Goal: Task Accomplishment & Management: Complete application form

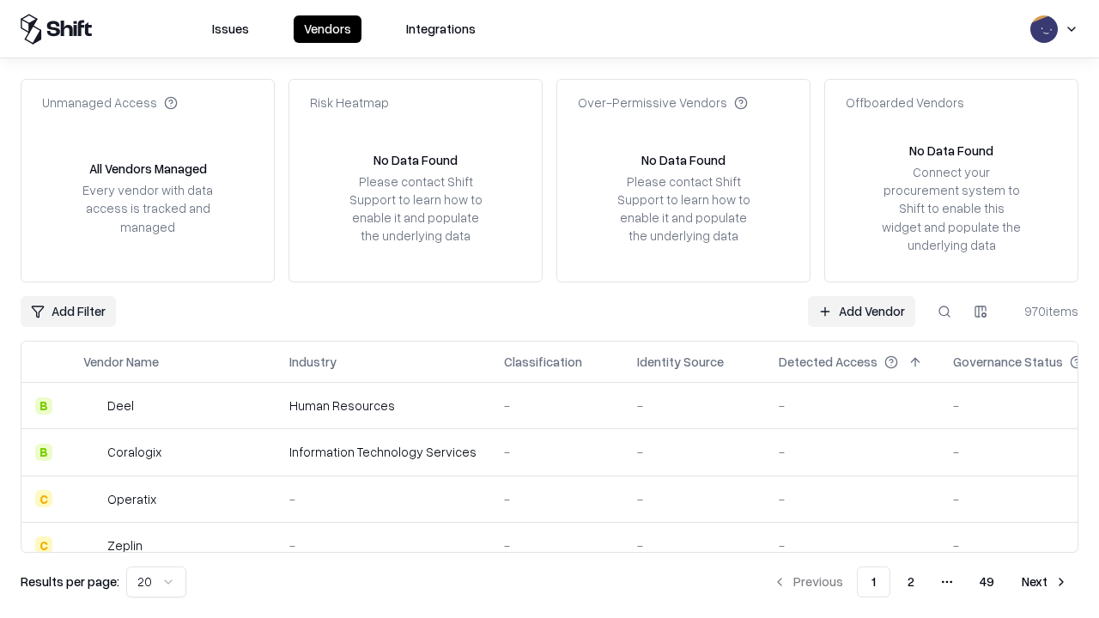
click at [861, 311] on link "Add Vendor" at bounding box center [861, 311] width 107 height 31
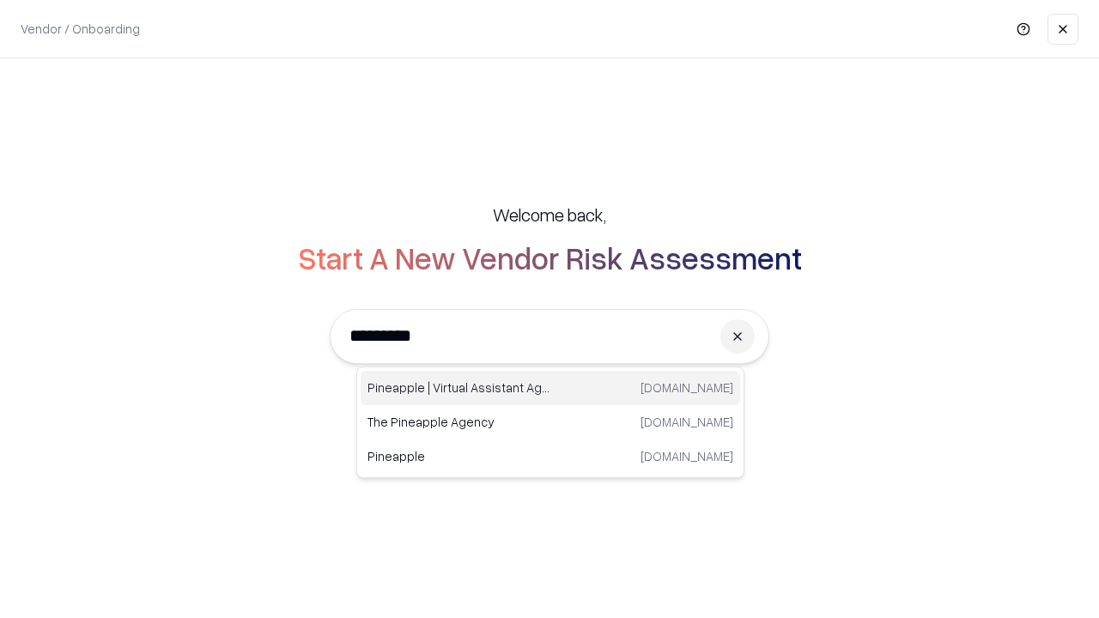
click at [551, 388] on div "Pineapple | Virtual Assistant Agency [DOMAIN_NAME]" at bounding box center [551, 388] width 380 height 34
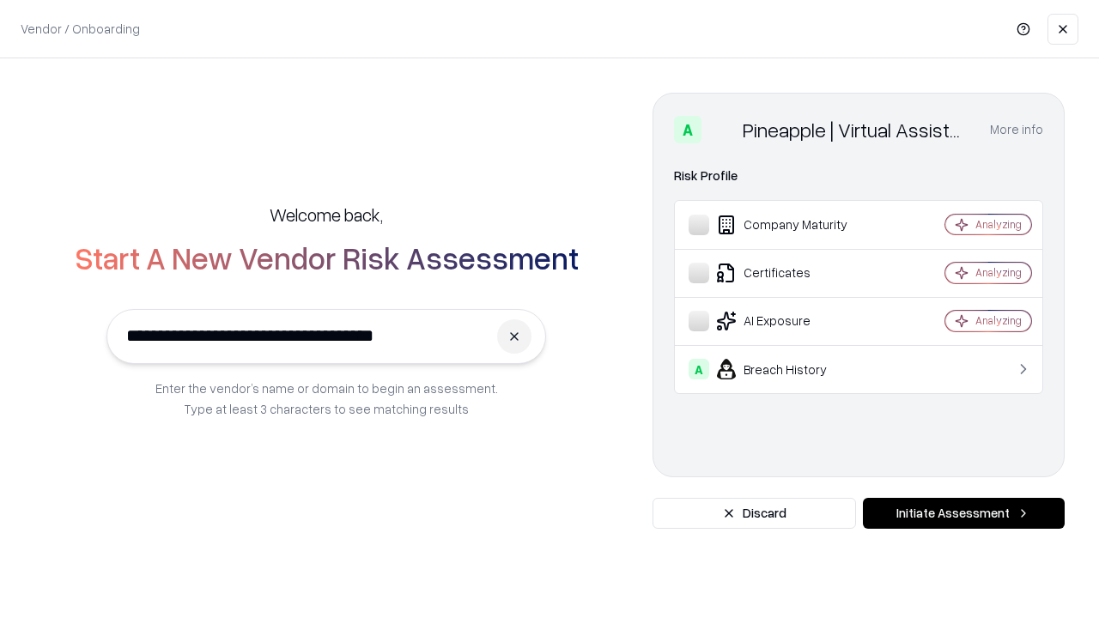
type input "**********"
click at [964, 514] on button "Initiate Assessment" at bounding box center [964, 513] width 202 height 31
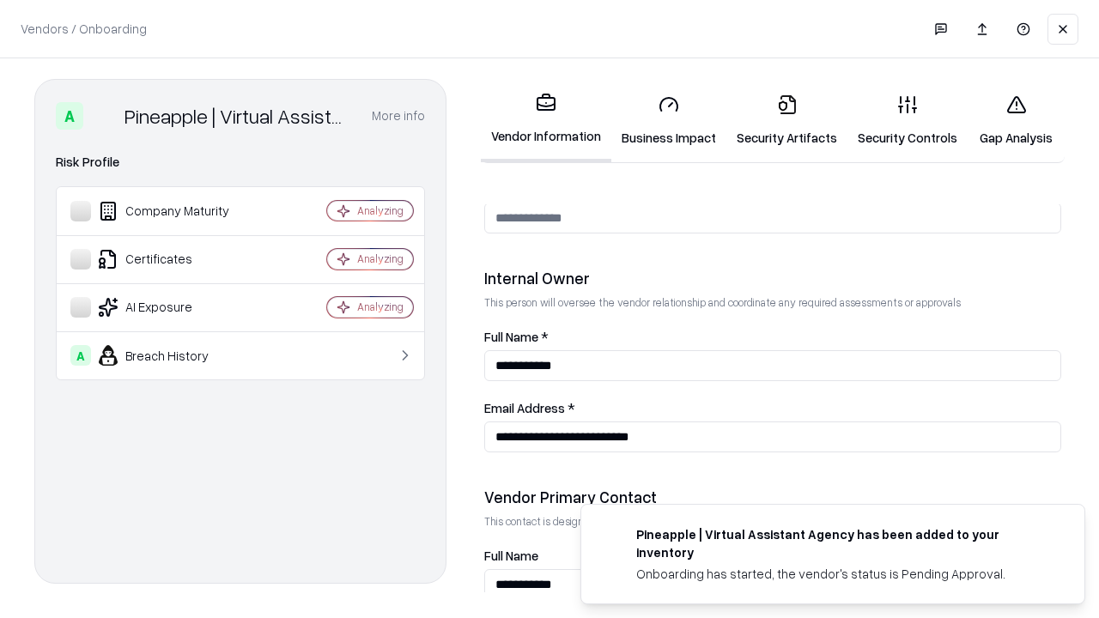
scroll to position [890, 0]
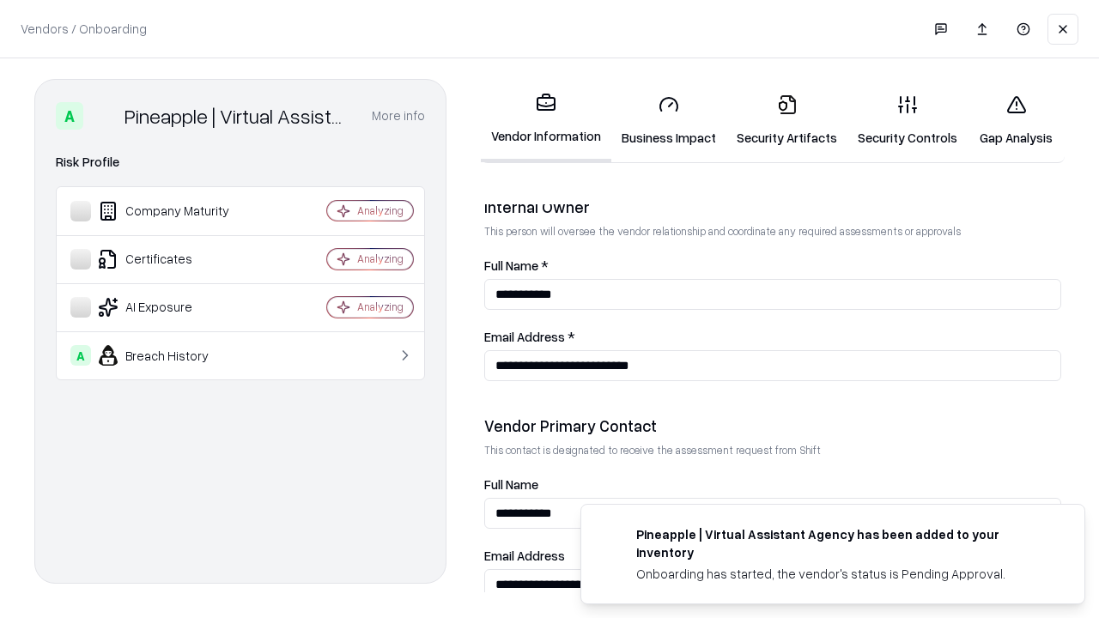
click at [669, 120] on link "Business Impact" at bounding box center [668, 121] width 115 height 80
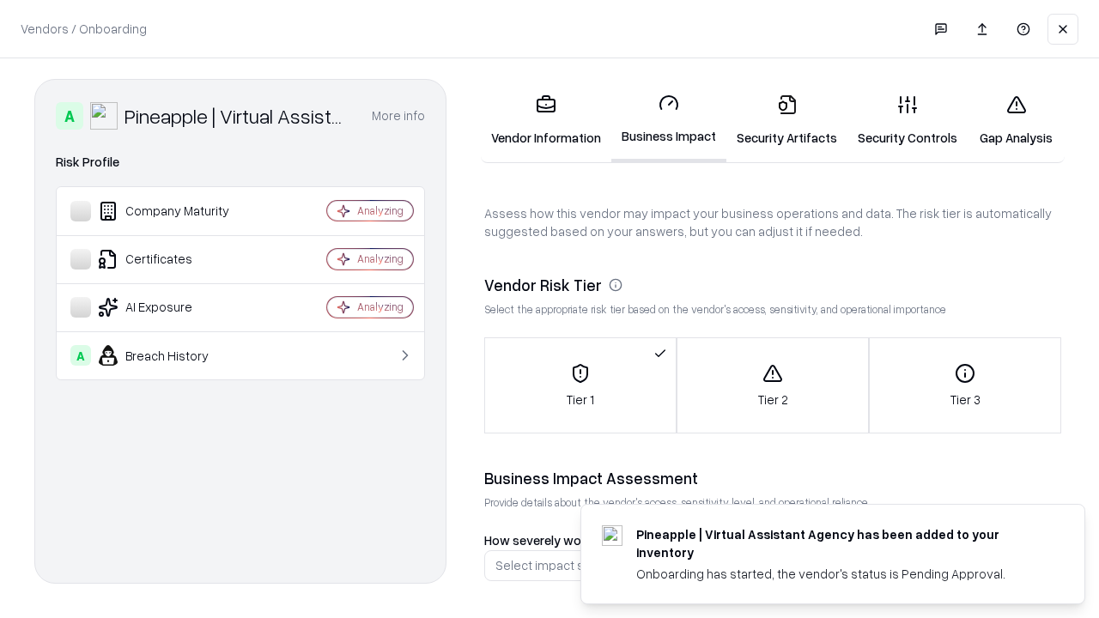
click at [787, 120] on link "Security Artifacts" at bounding box center [787, 121] width 121 height 80
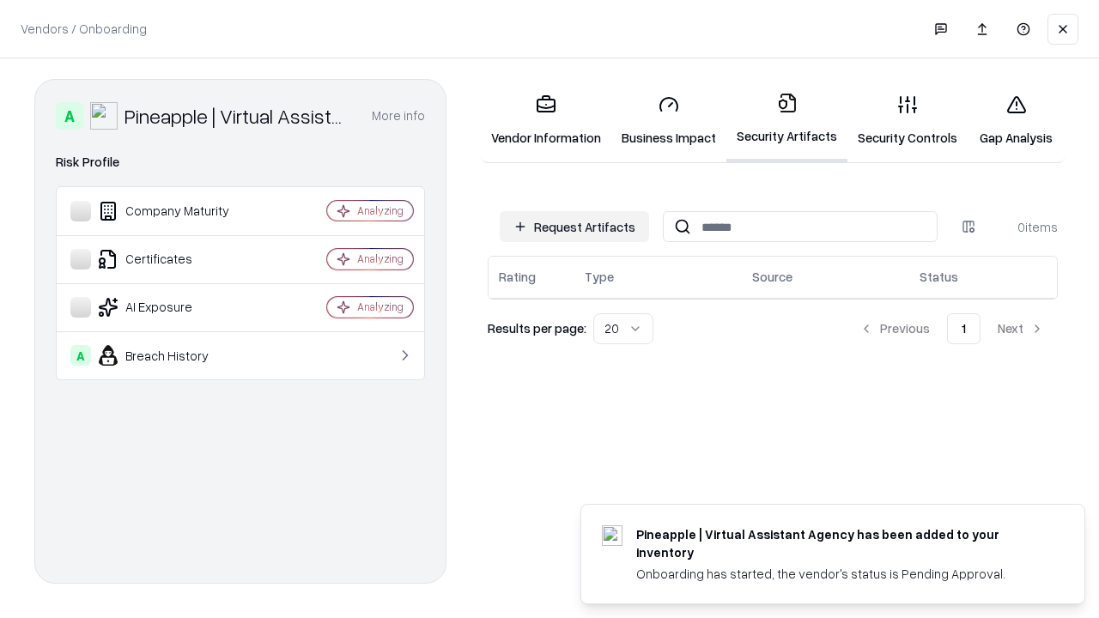
click at [575, 227] on button "Request Artifacts" at bounding box center [574, 226] width 149 height 31
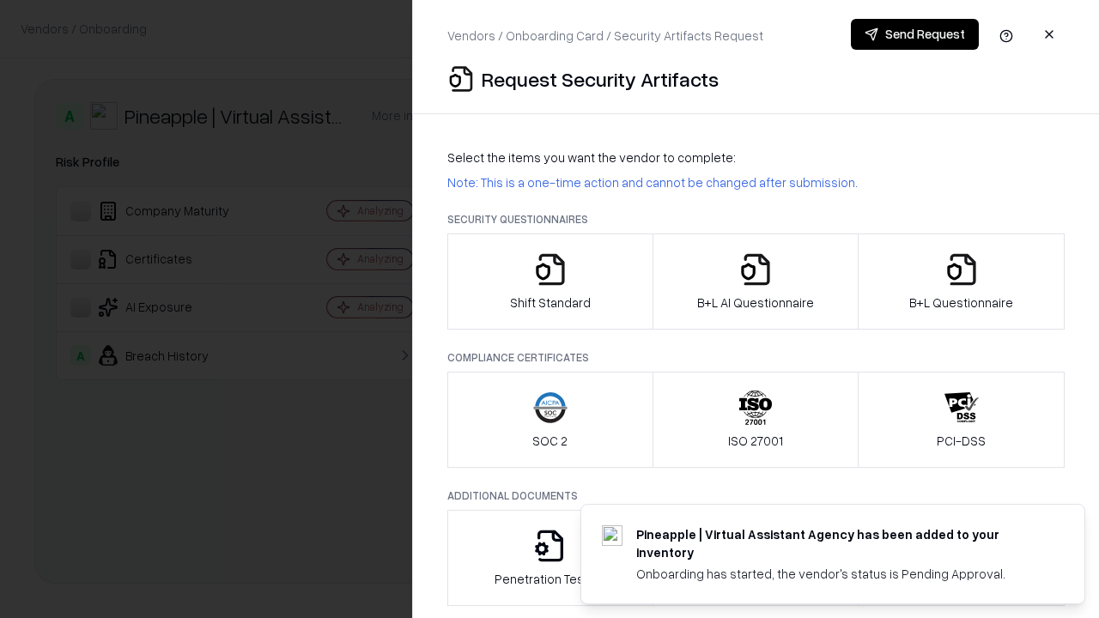
click at [550, 282] on icon "button" at bounding box center [550, 269] width 34 height 34
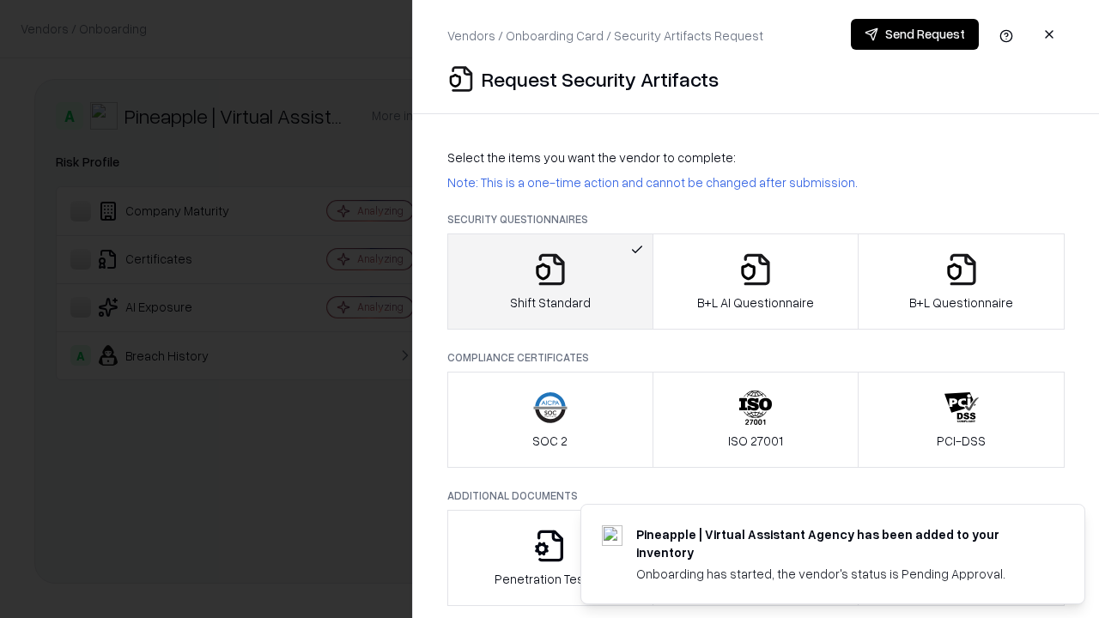
click at [915, 34] on button "Send Request" at bounding box center [915, 34] width 128 height 31
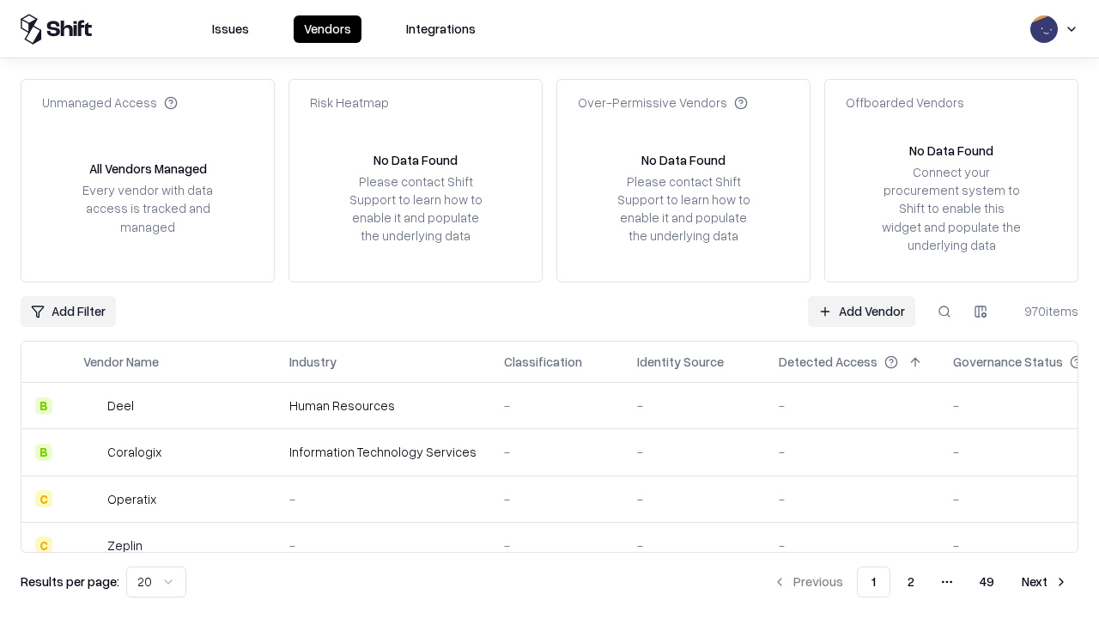
click at [945, 311] on button at bounding box center [944, 311] width 31 height 31
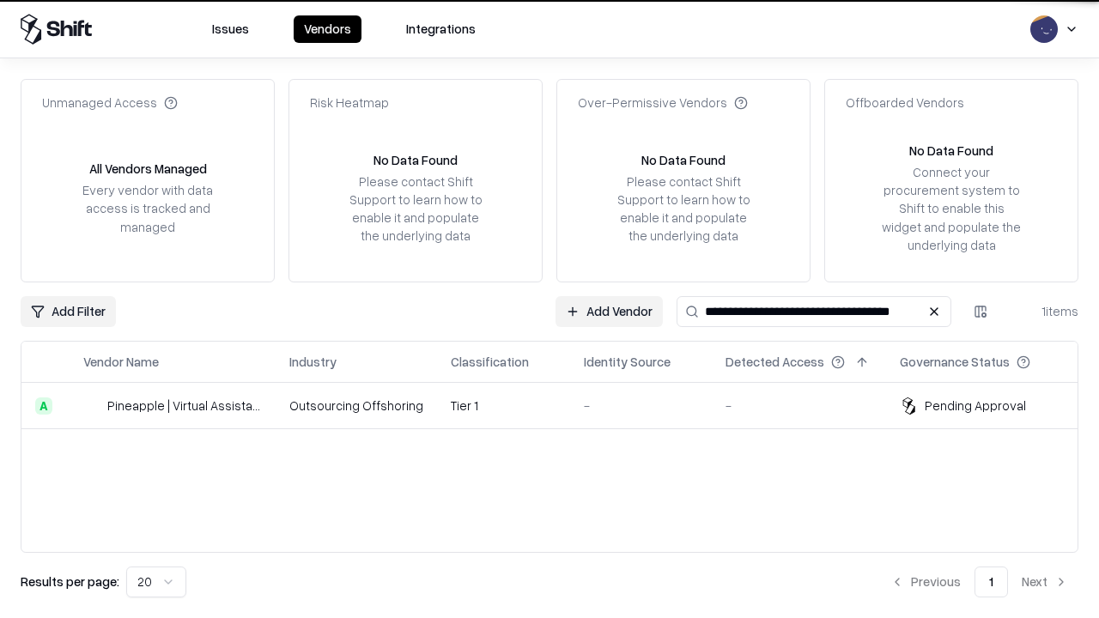
type input "**********"
click at [560, 405] on td "Tier 1" at bounding box center [503, 406] width 133 height 46
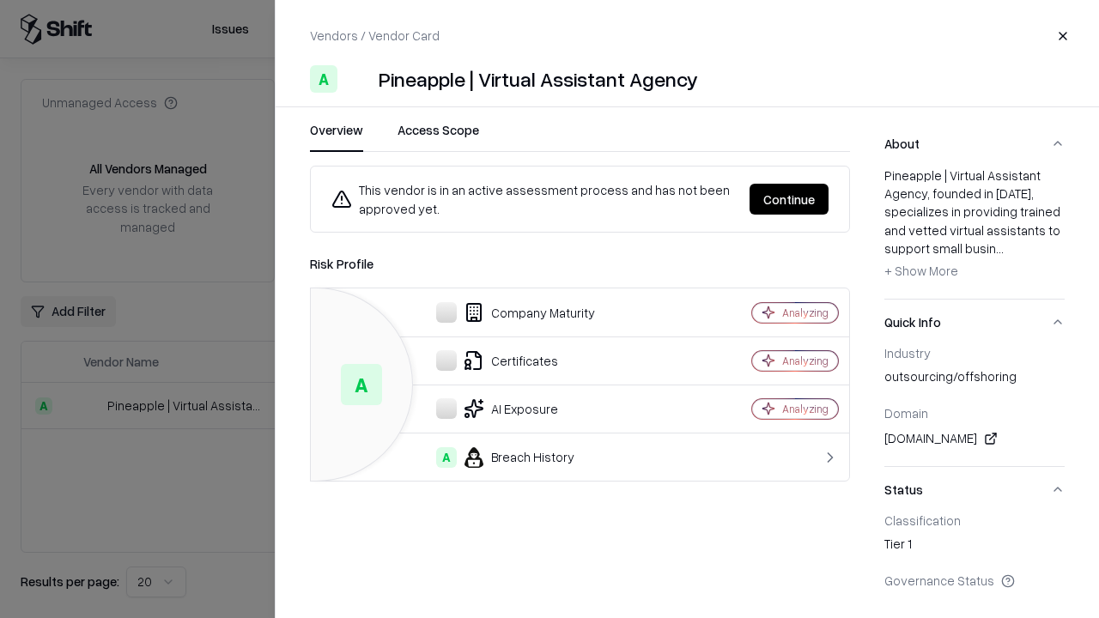
click at [789, 199] on button "Continue" at bounding box center [789, 199] width 79 height 31
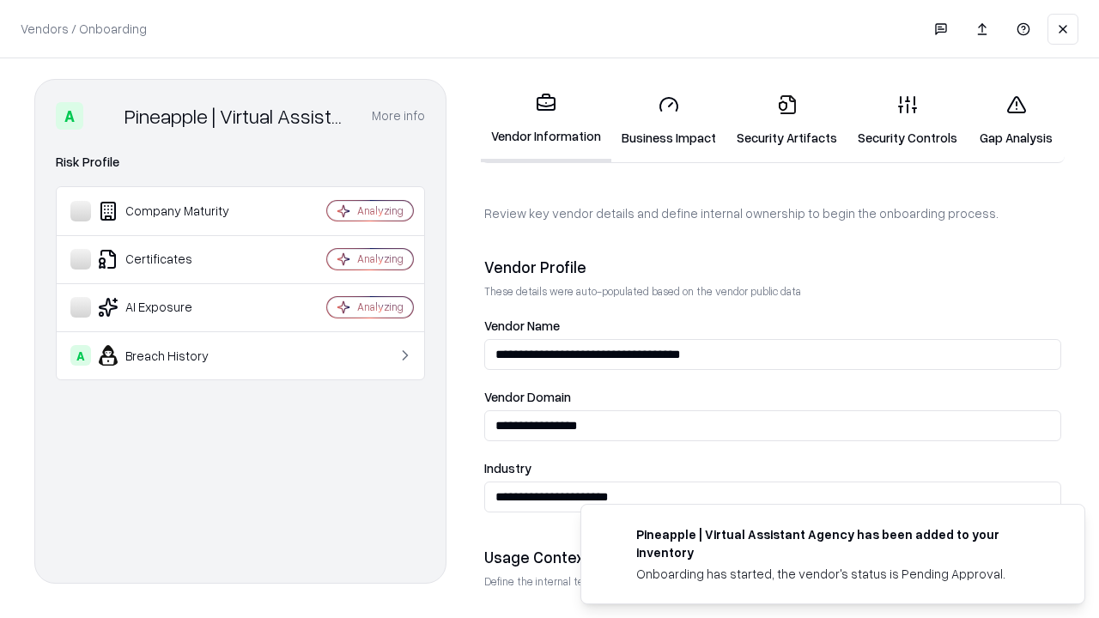
click at [787, 120] on link "Security Artifacts" at bounding box center [787, 121] width 121 height 80
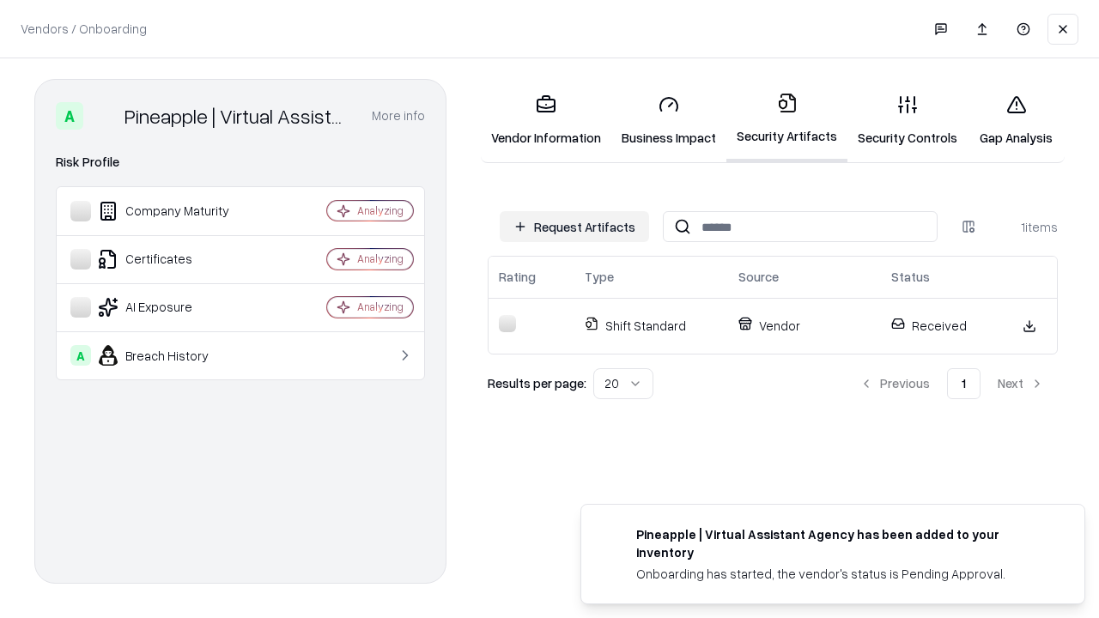
click at [908, 120] on link "Security Controls" at bounding box center [908, 121] width 120 height 80
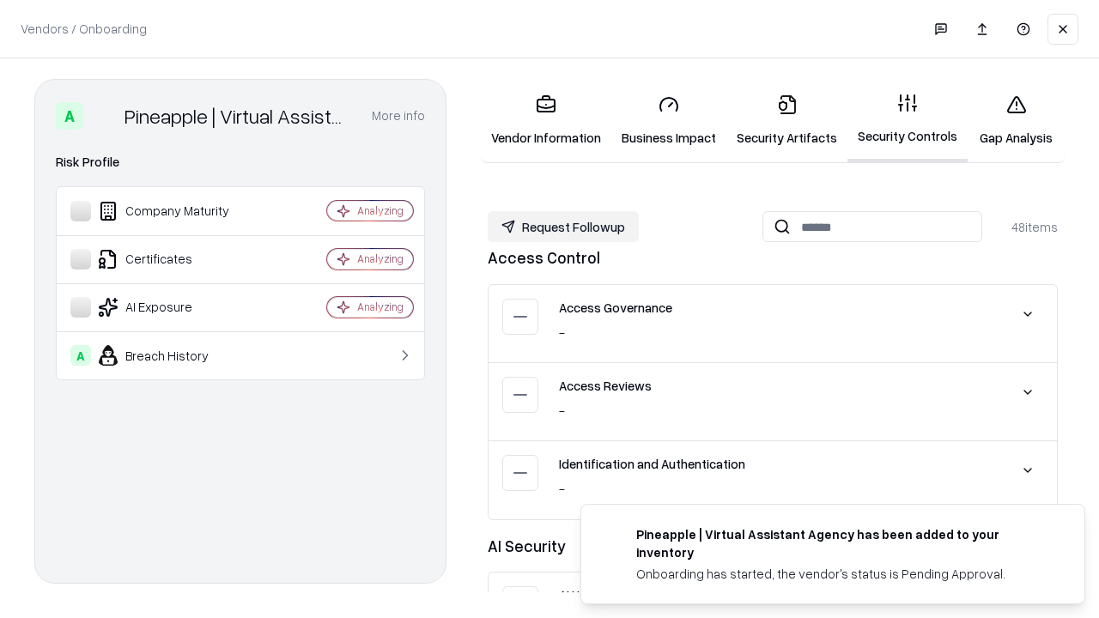
click at [563, 227] on button "Request Followup" at bounding box center [563, 226] width 151 height 31
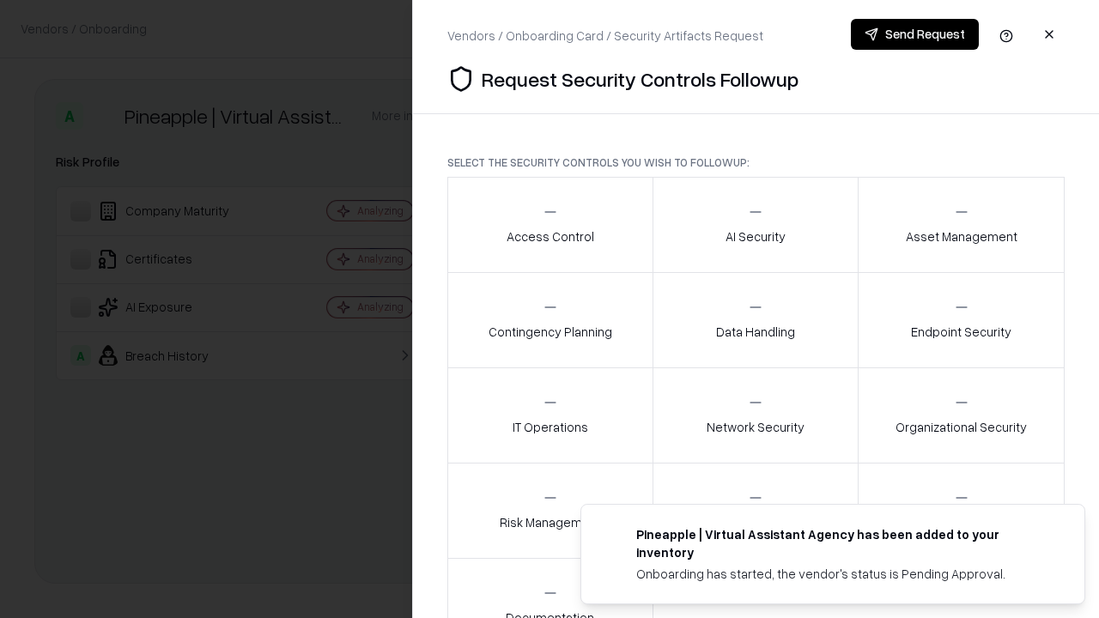
click at [550, 225] on div "Access Control" at bounding box center [551, 225] width 88 height 42
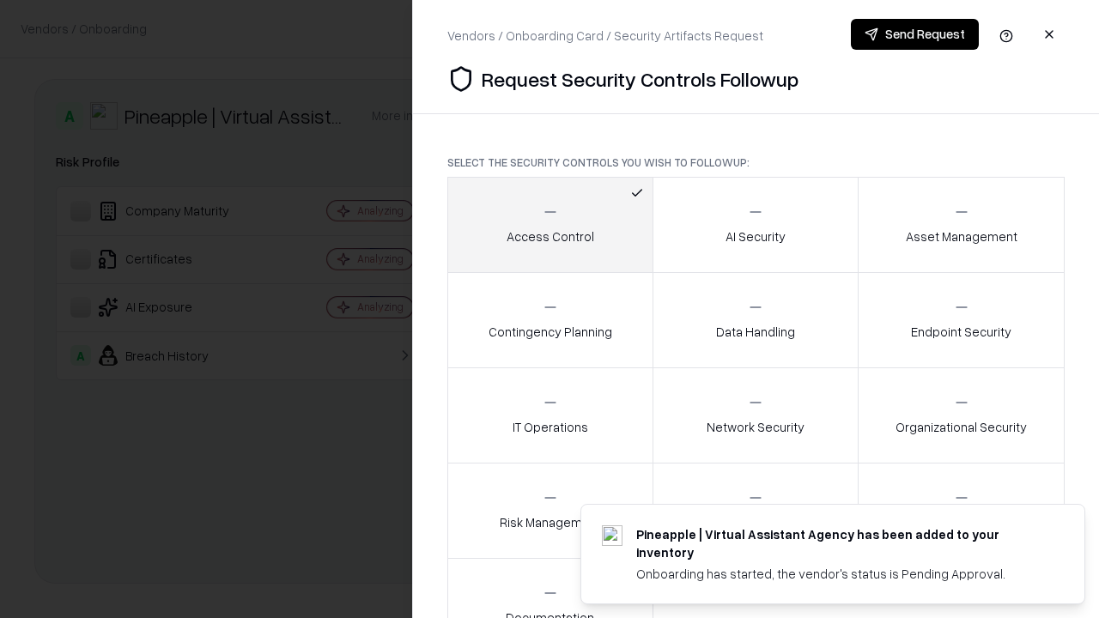
click at [915, 34] on button "Send Request" at bounding box center [915, 34] width 128 height 31
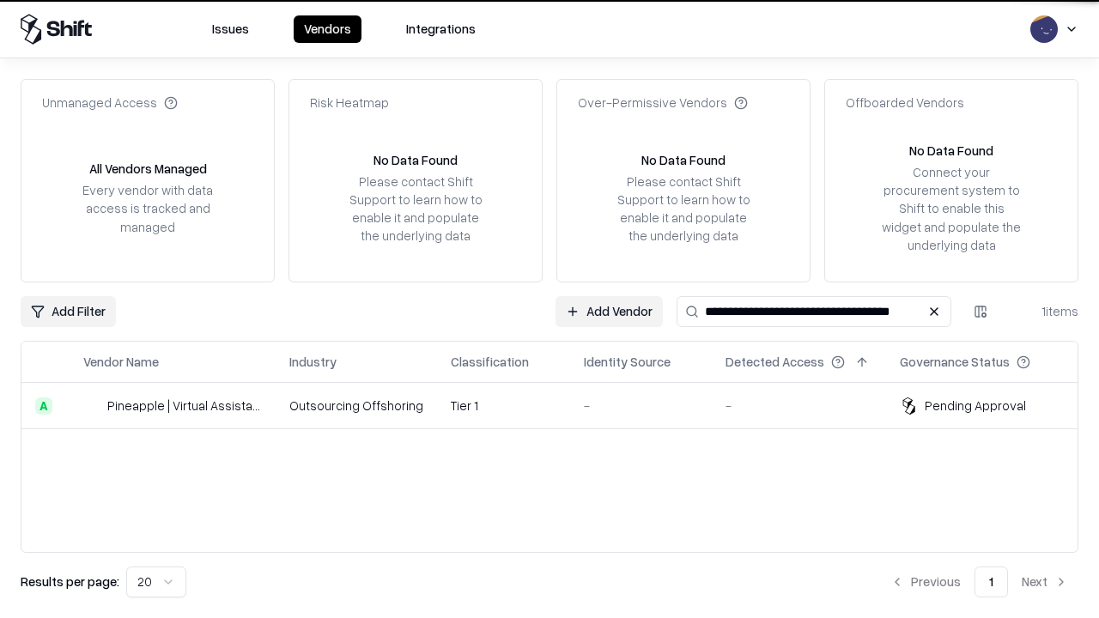
type input "**********"
click at [560, 405] on td "Tier 1" at bounding box center [503, 406] width 133 height 46
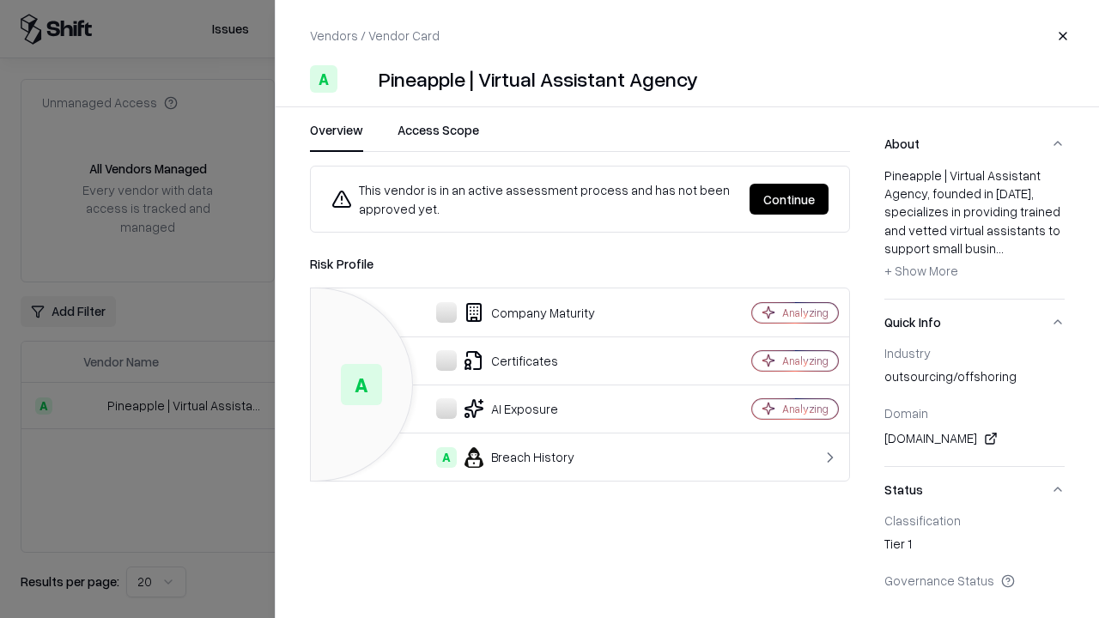
click at [789, 199] on button "Continue" at bounding box center [789, 199] width 79 height 31
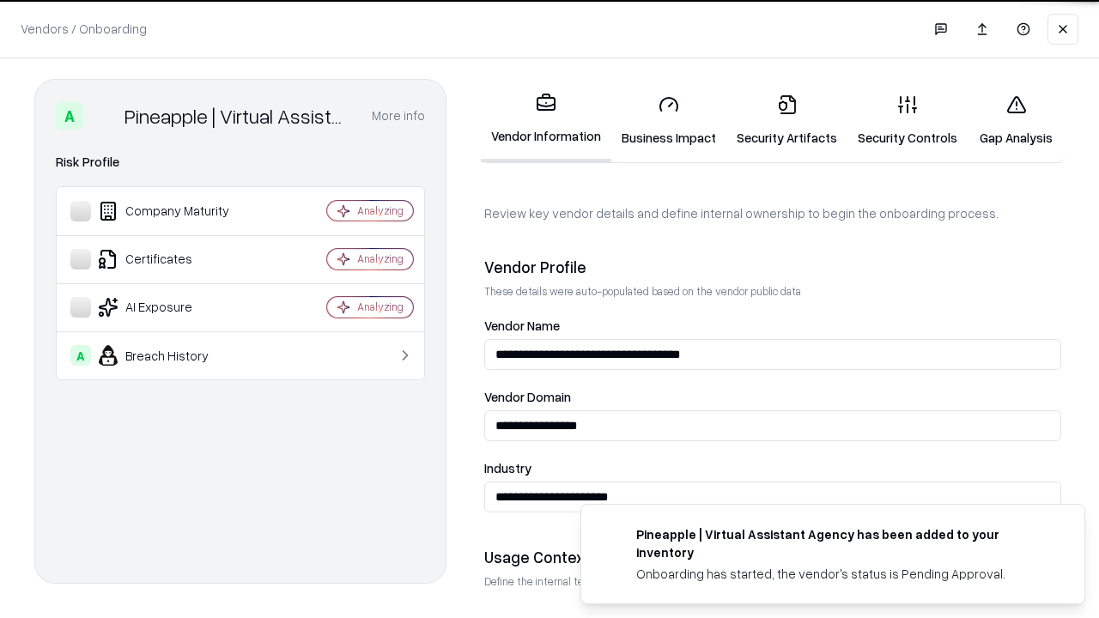
click at [1016, 120] on link "Gap Analysis" at bounding box center [1016, 121] width 97 height 80
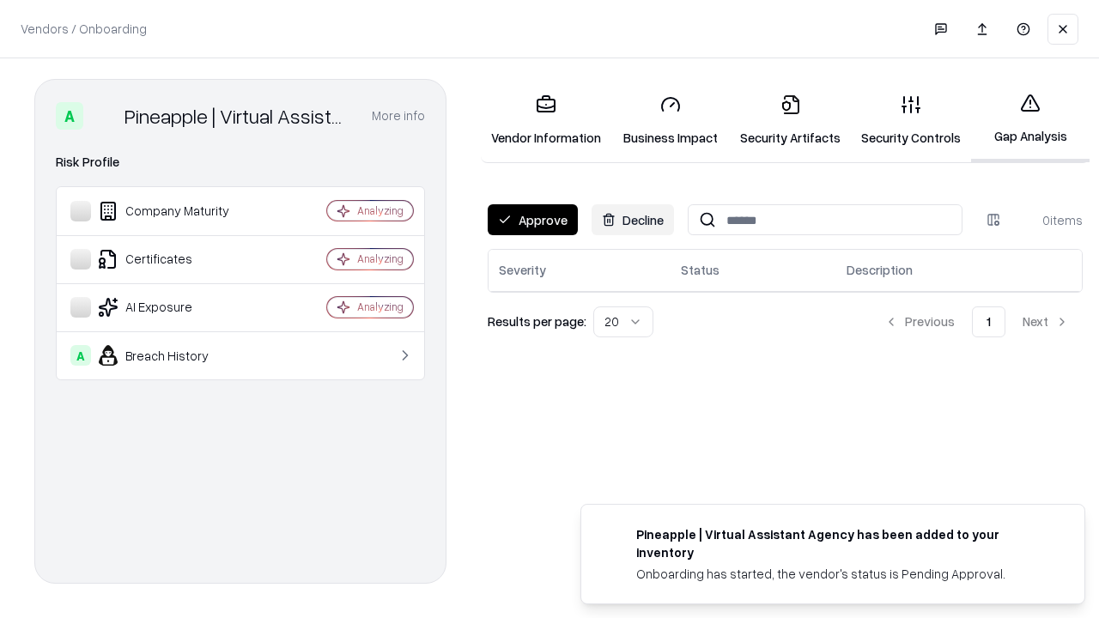
click at [532, 220] on button "Approve" at bounding box center [533, 219] width 90 height 31
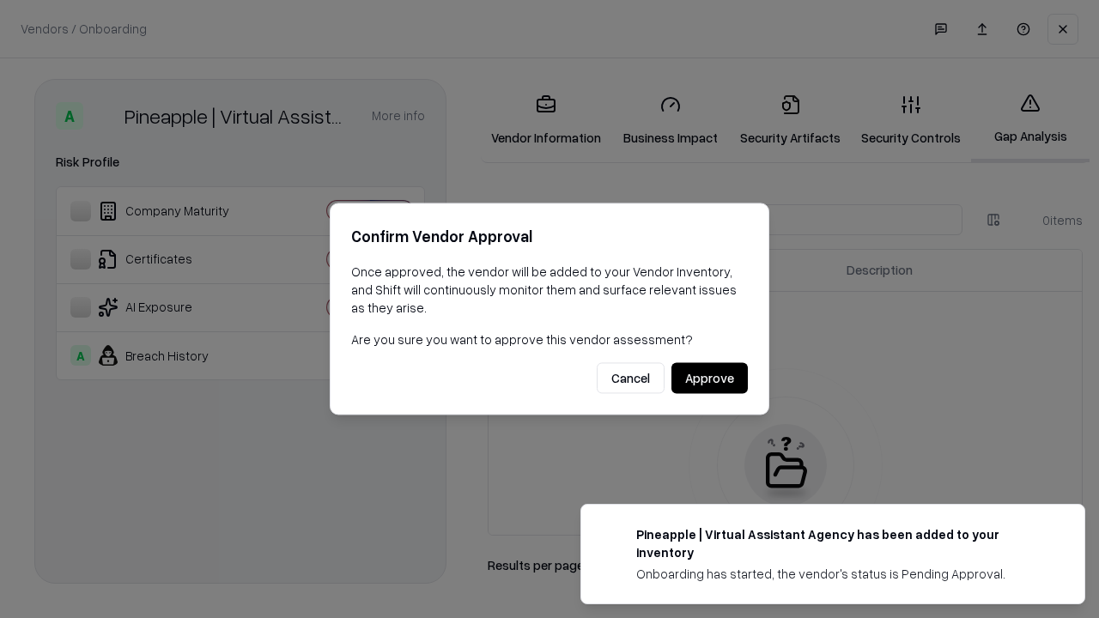
click at [709, 378] on button "Approve" at bounding box center [710, 378] width 76 height 31
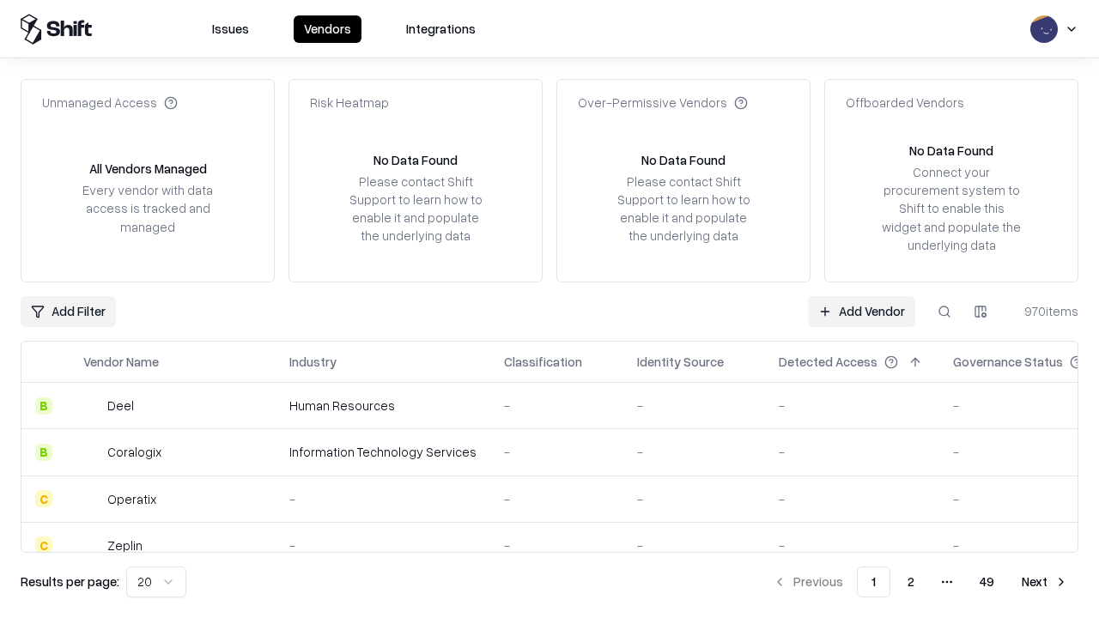
type input "**********"
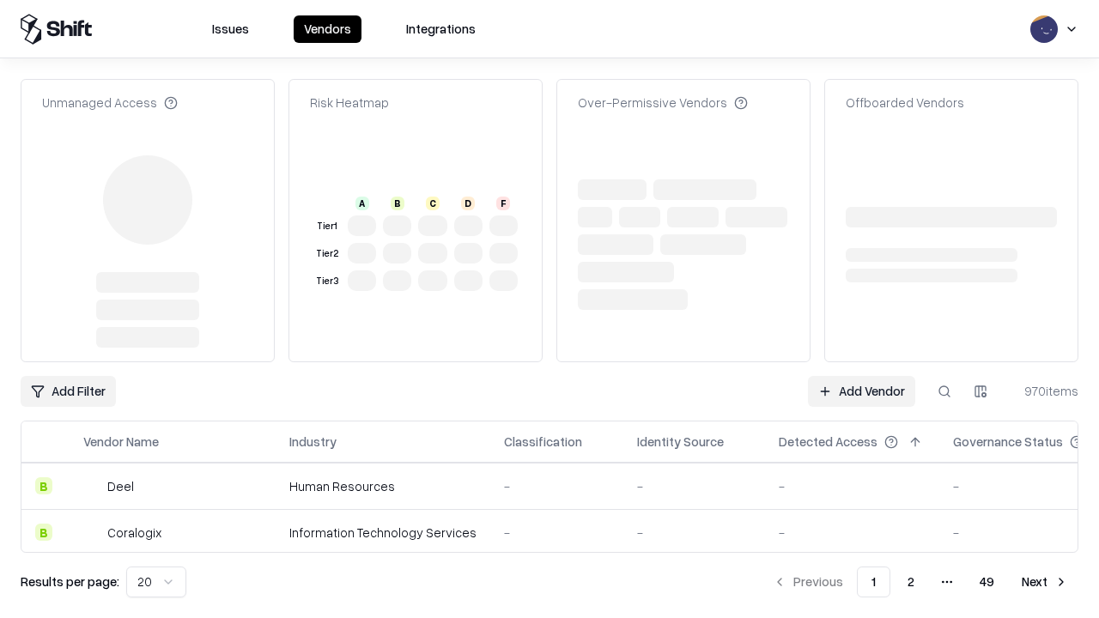
click at [861, 376] on link "Add Vendor" at bounding box center [861, 391] width 107 height 31
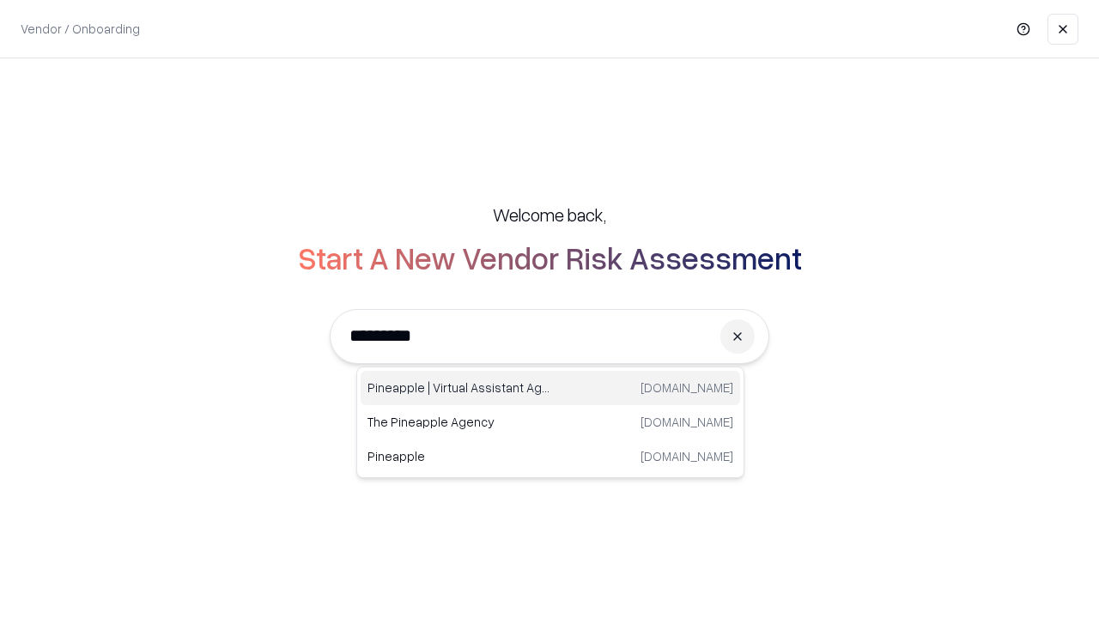
click at [551, 388] on div "Pineapple | Virtual Assistant Agency [DOMAIN_NAME]" at bounding box center [551, 388] width 380 height 34
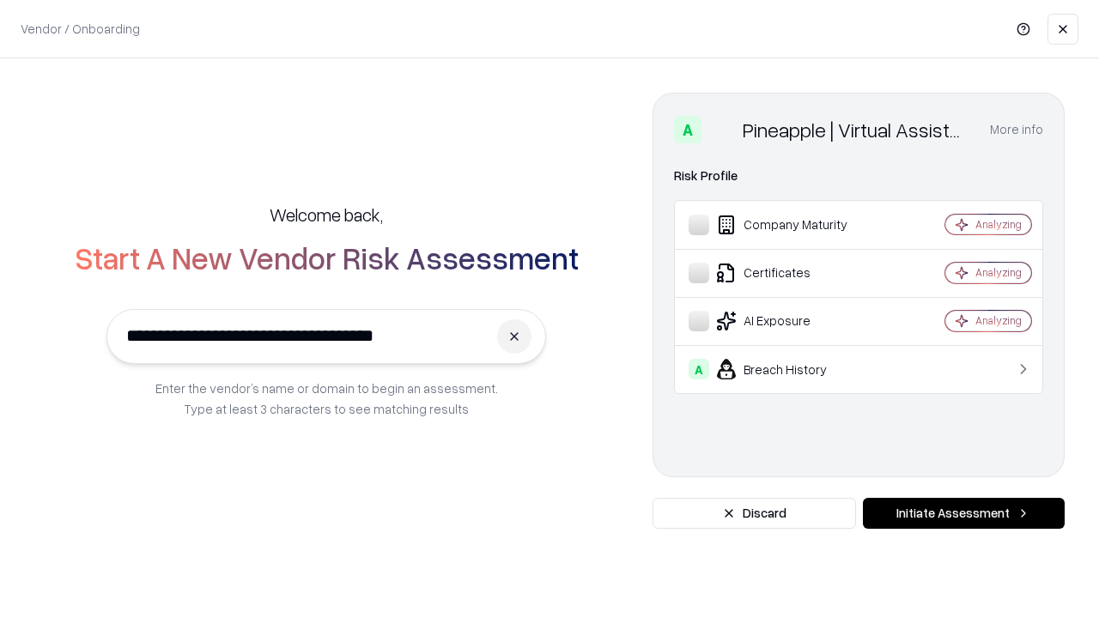
type input "**********"
click at [964, 514] on button "Initiate Assessment" at bounding box center [964, 513] width 202 height 31
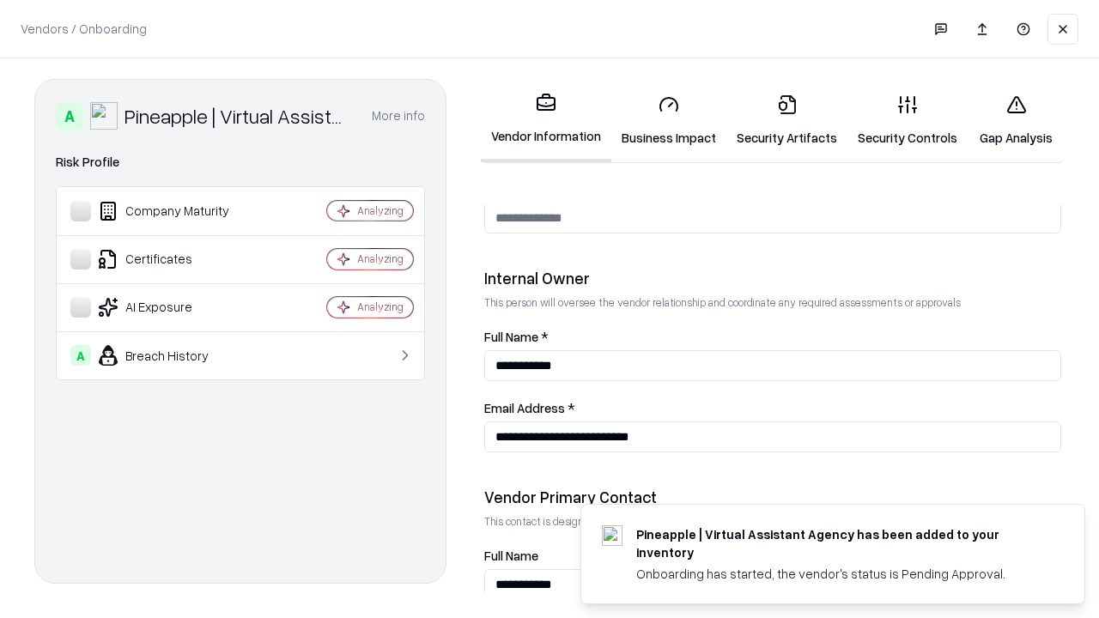
scroll to position [890, 0]
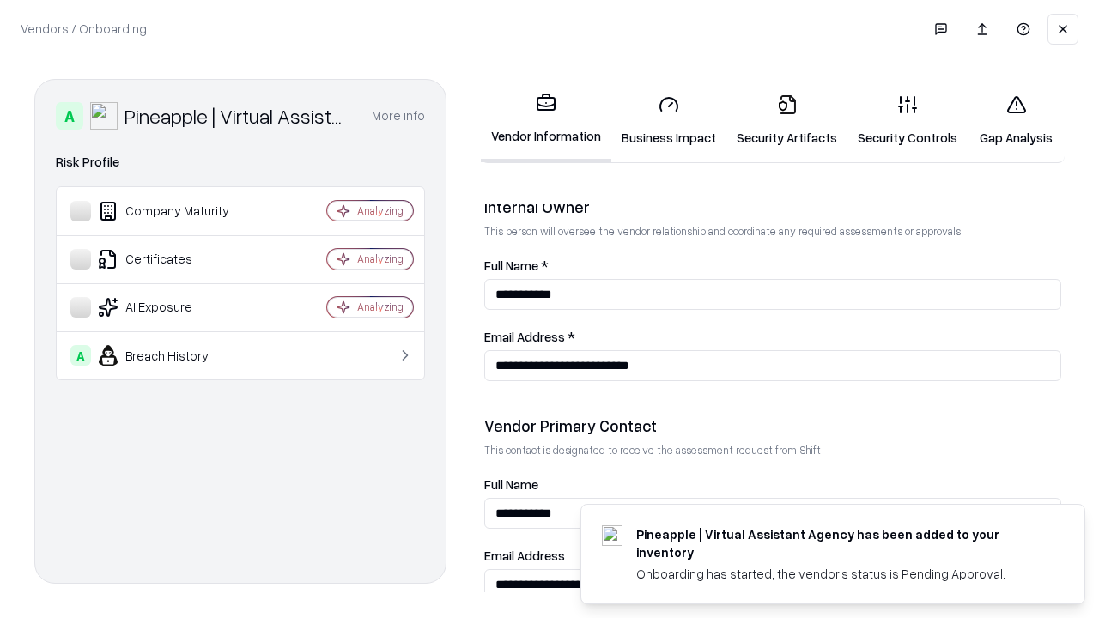
click at [1016, 120] on link "Gap Analysis" at bounding box center [1016, 121] width 97 height 80
